Goal: Transaction & Acquisition: Purchase product/service

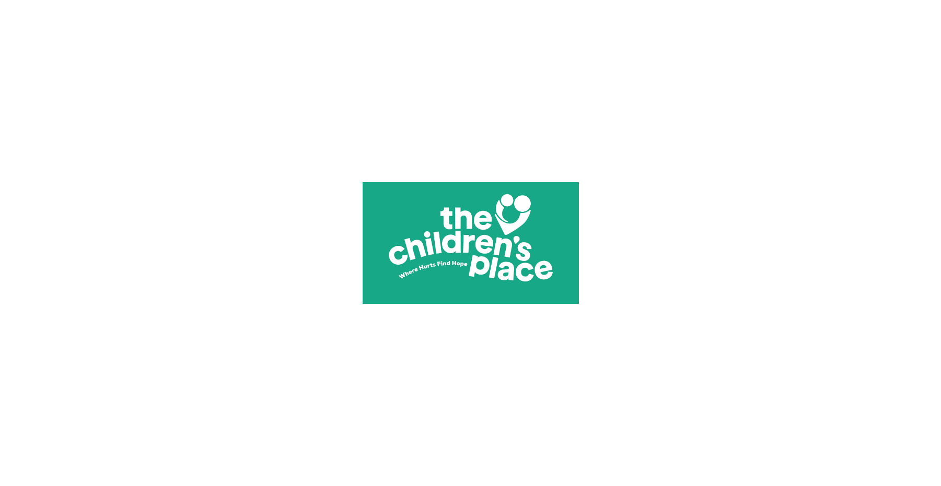
click at [485, 238] on img at bounding box center [471, 243] width 216 height 486
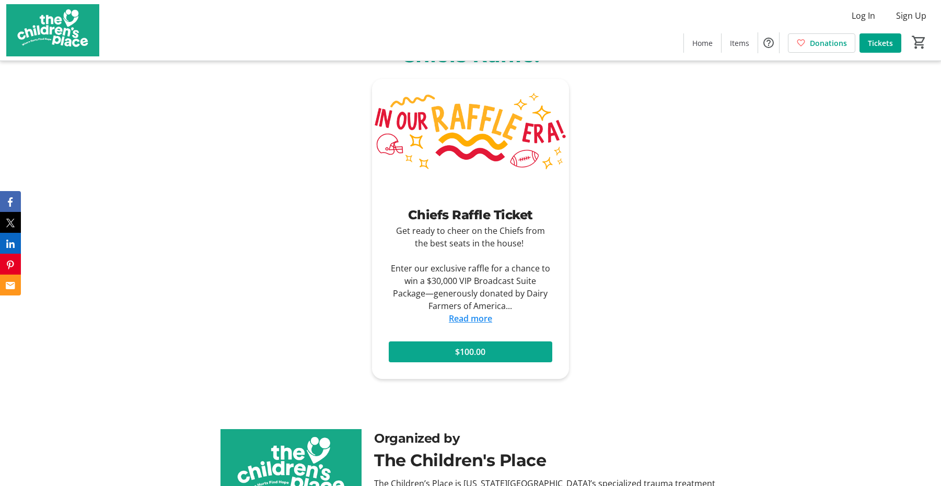
scroll to position [475, 0]
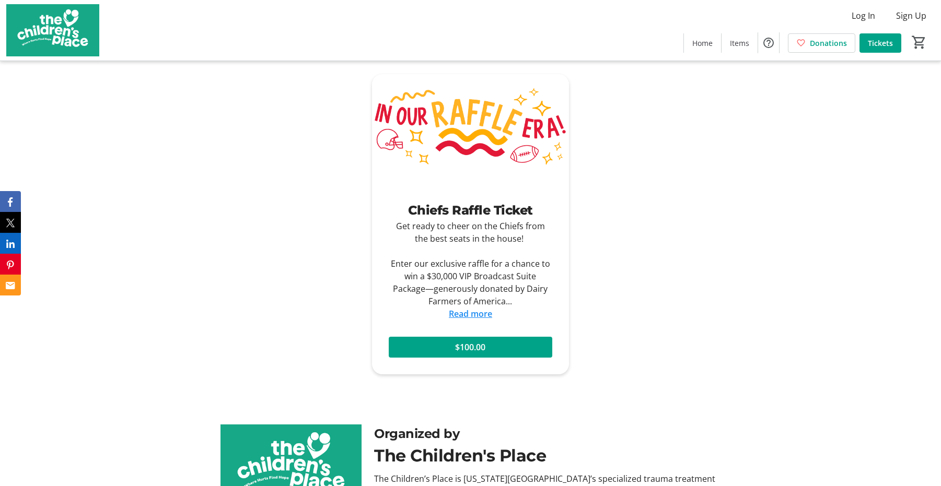
click at [479, 344] on span "$100.00" at bounding box center [470, 347] width 30 height 13
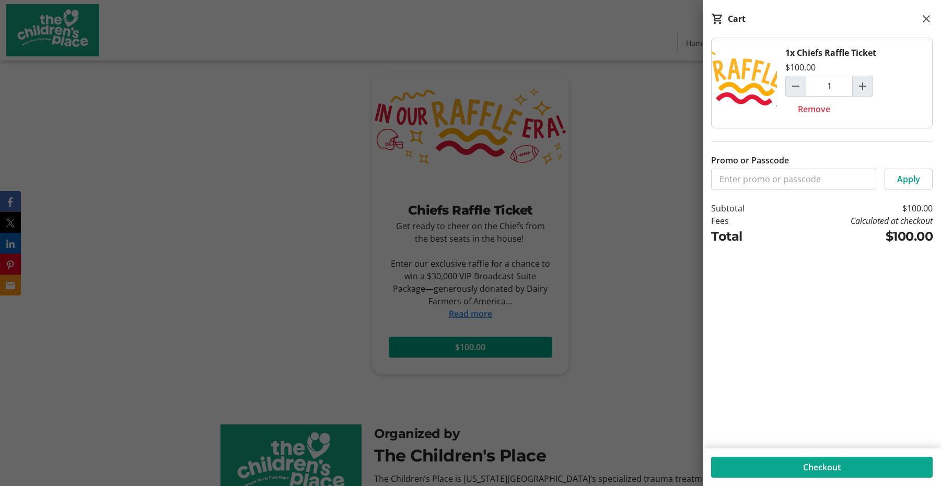
click at [840, 464] on span "Checkout" at bounding box center [822, 467] width 38 height 13
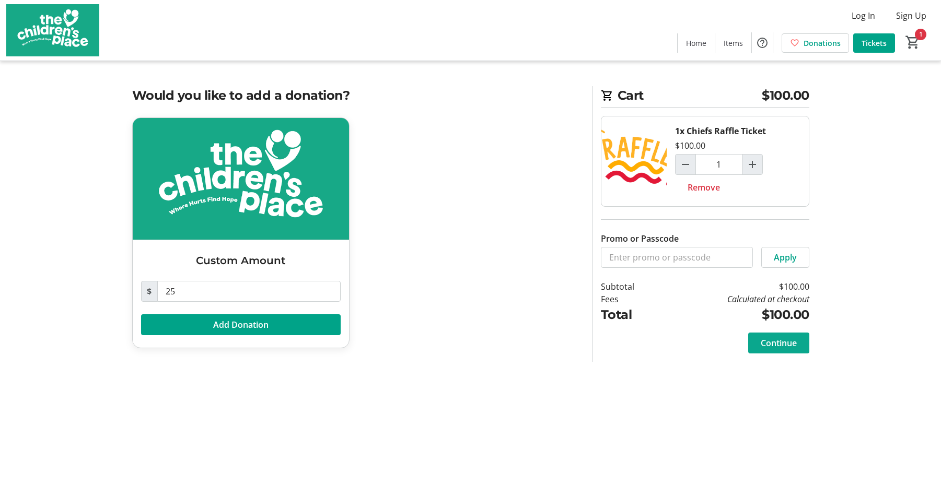
click at [783, 345] on span "Continue" at bounding box center [779, 343] width 36 height 13
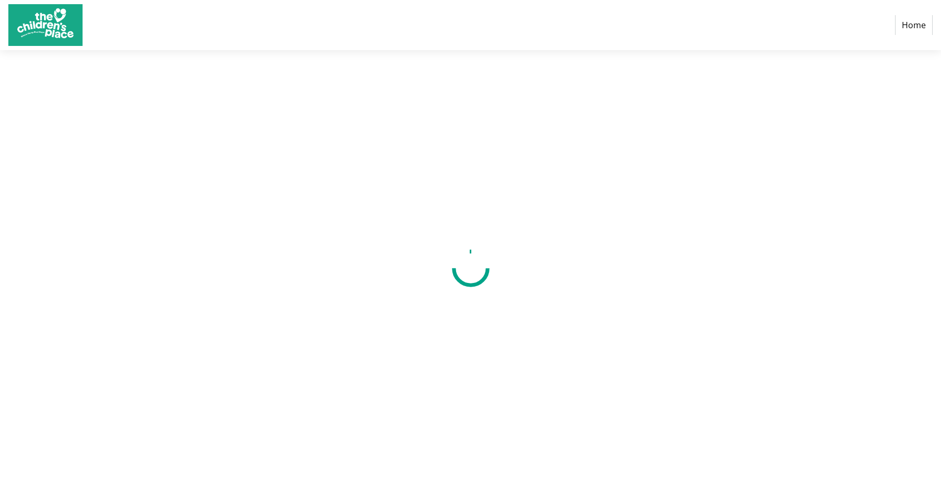
select select "US"
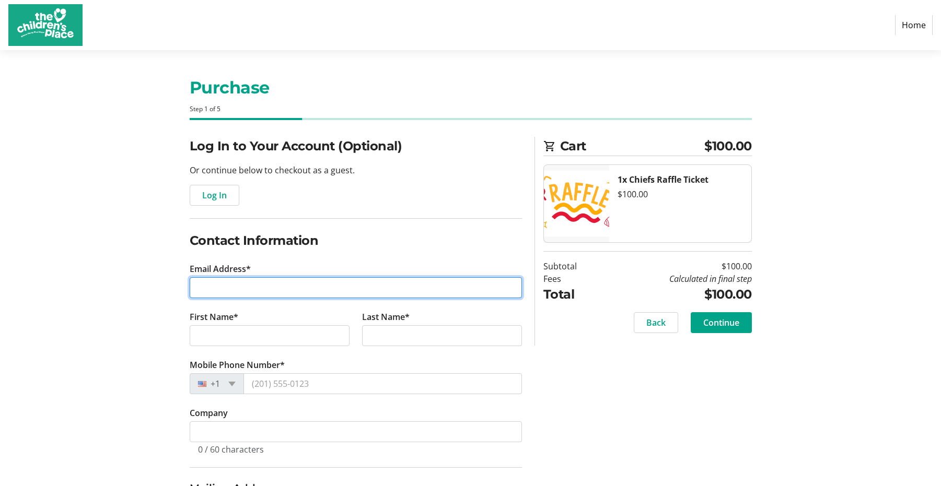
click at [247, 290] on input "Email Address*" at bounding box center [356, 287] width 332 height 21
type input "[EMAIL_ADDRESS][DOMAIN_NAME]"
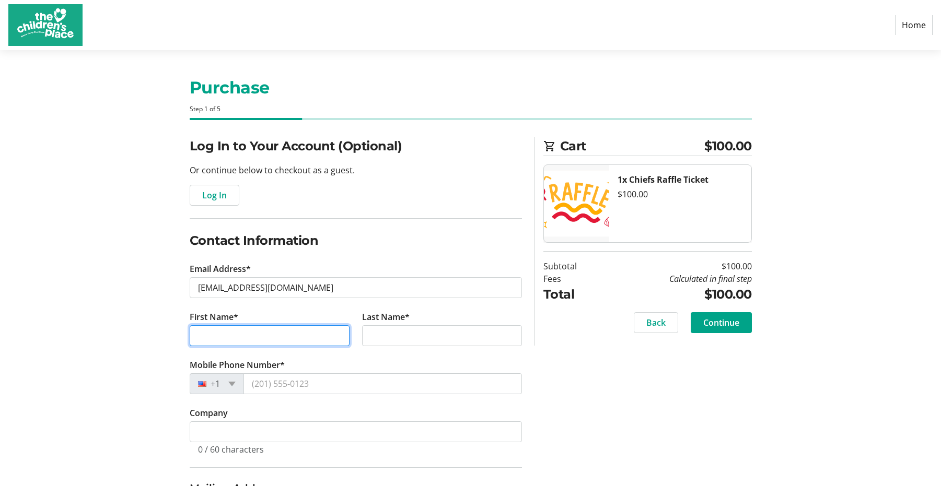
type input "M"
type input "[PERSON_NAME]"
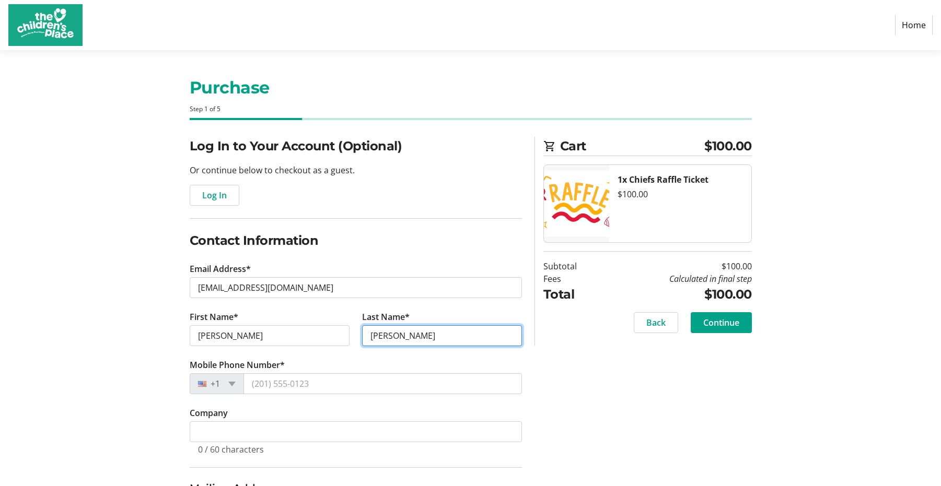
type input "[PERSON_NAME]"
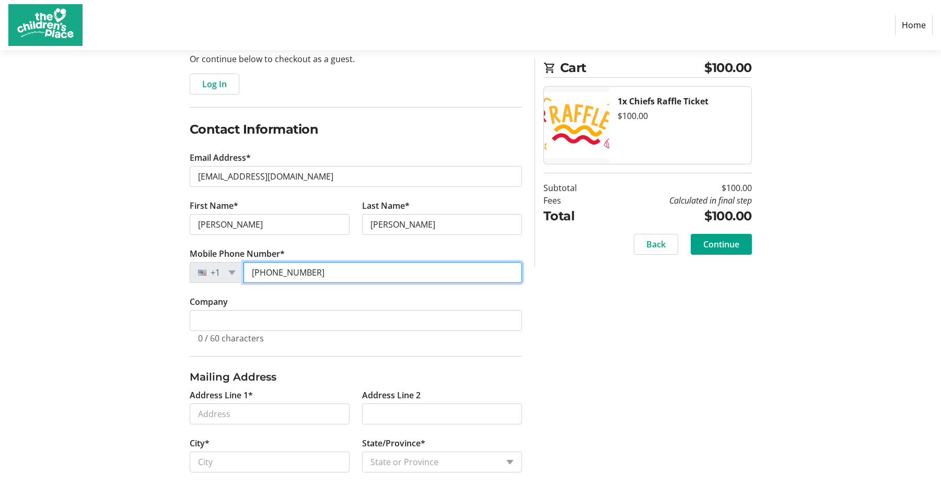
scroll to position [171, 0]
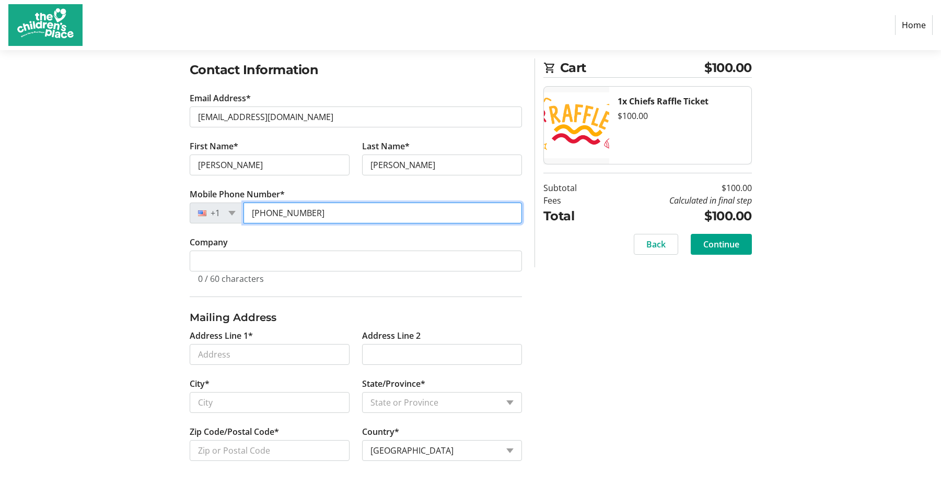
type input "[PHONE_NUMBER]"
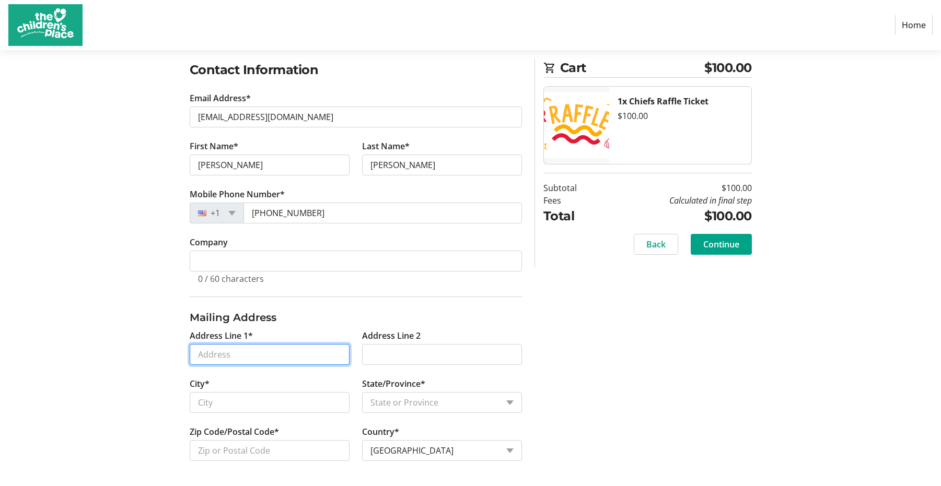
click at [215, 353] on input "Address Line 1*" at bounding box center [270, 354] width 160 height 21
type input "[STREET_ADDRESS][PERSON_NAME]"
type input "Leawood"
select select "KS"
type input "66209"
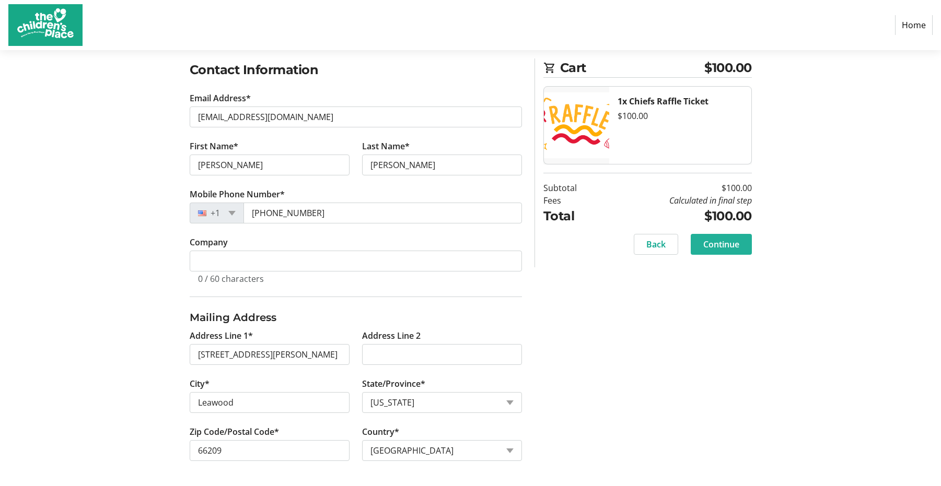
click at [724, 237] on button "Continue" at bounding box center [721, 244] width 61 height 21
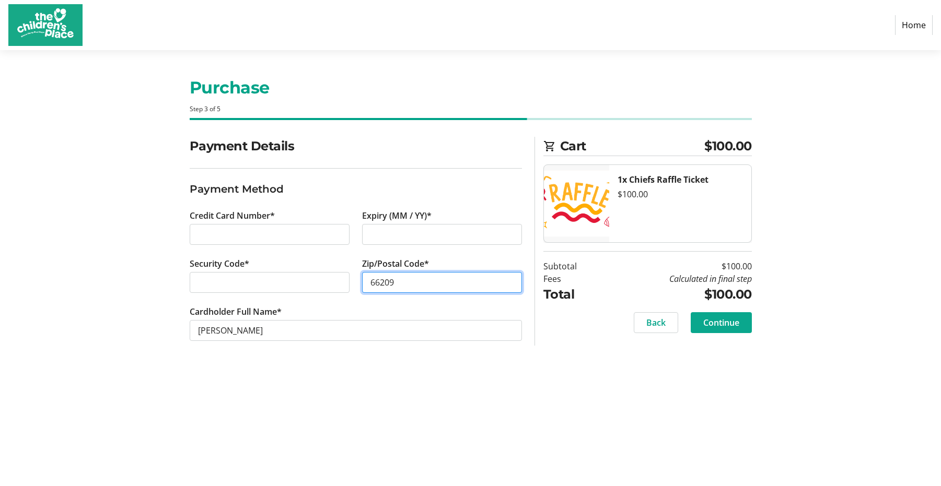
type input "66209"
drag, startPoint x: 716, startPoint y: 321, endPoint x: 704, endPoint y: 319, distance: 11.7
click at [716, 321] on span "Continue" at bounding box center [721, 323] width 36 height 13
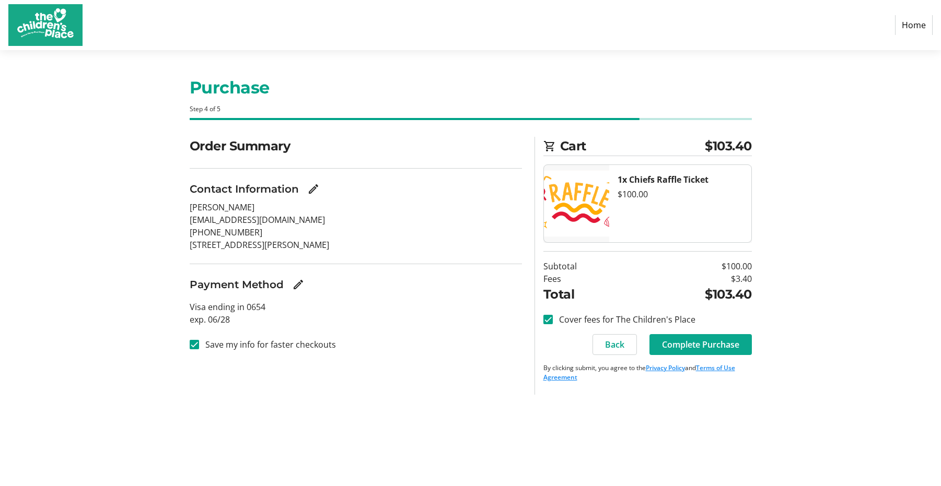
click at [691, 344] on span "Complete Purchase" at bounding box center [700, 345] width 77 height 13
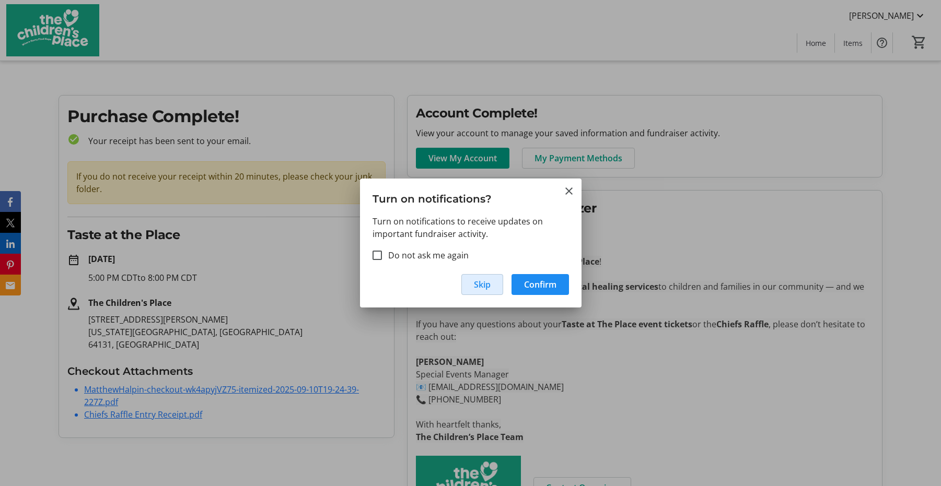
click at [474, 285] on span "Skip" at bounding box center [482, 284] width 17 height 13
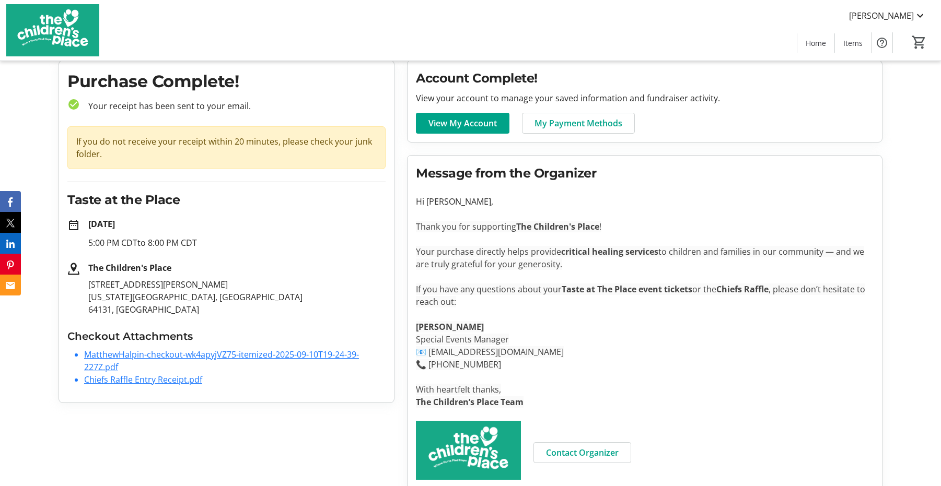
scroll to position [50, 0]
